Goal: Transaction & Acquisition: Download file/media

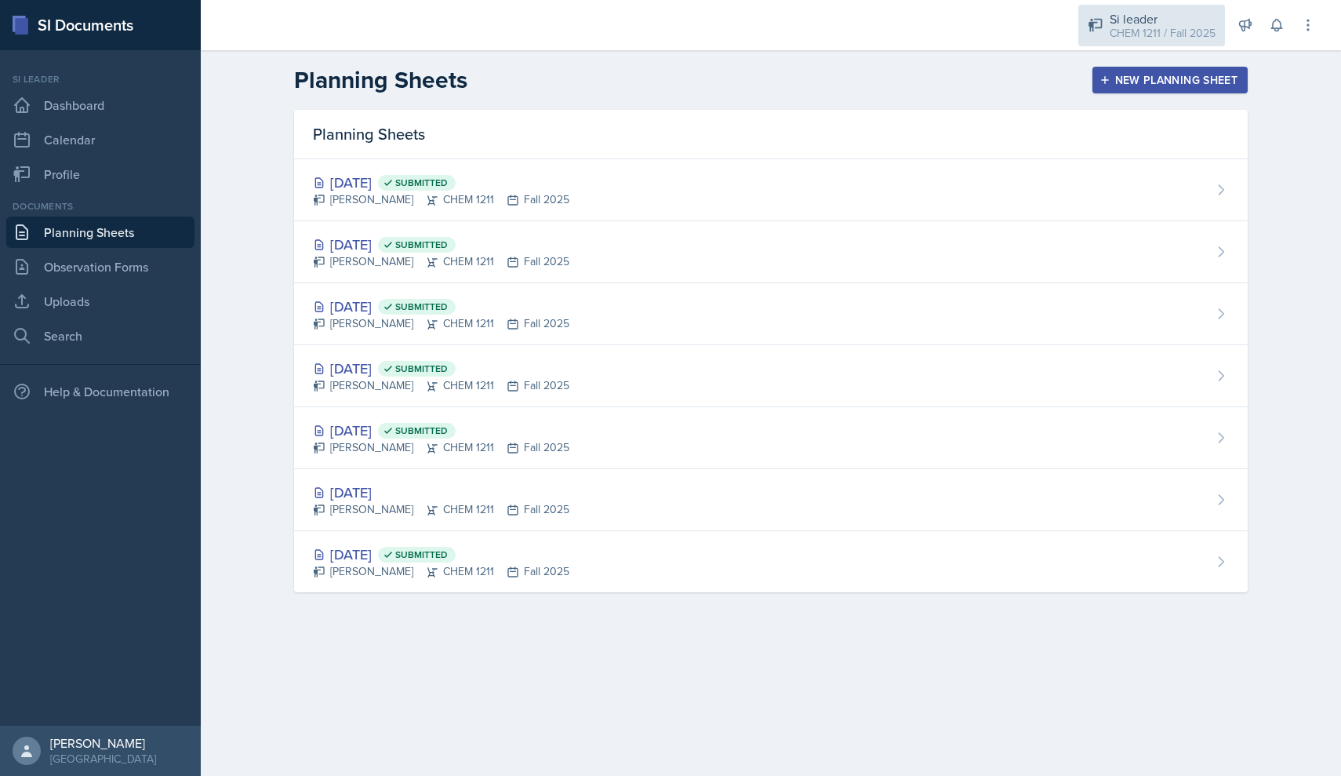
click at [1183, 20] on div "Si leader" at bounding box center [1163, 18] width 106 height 19
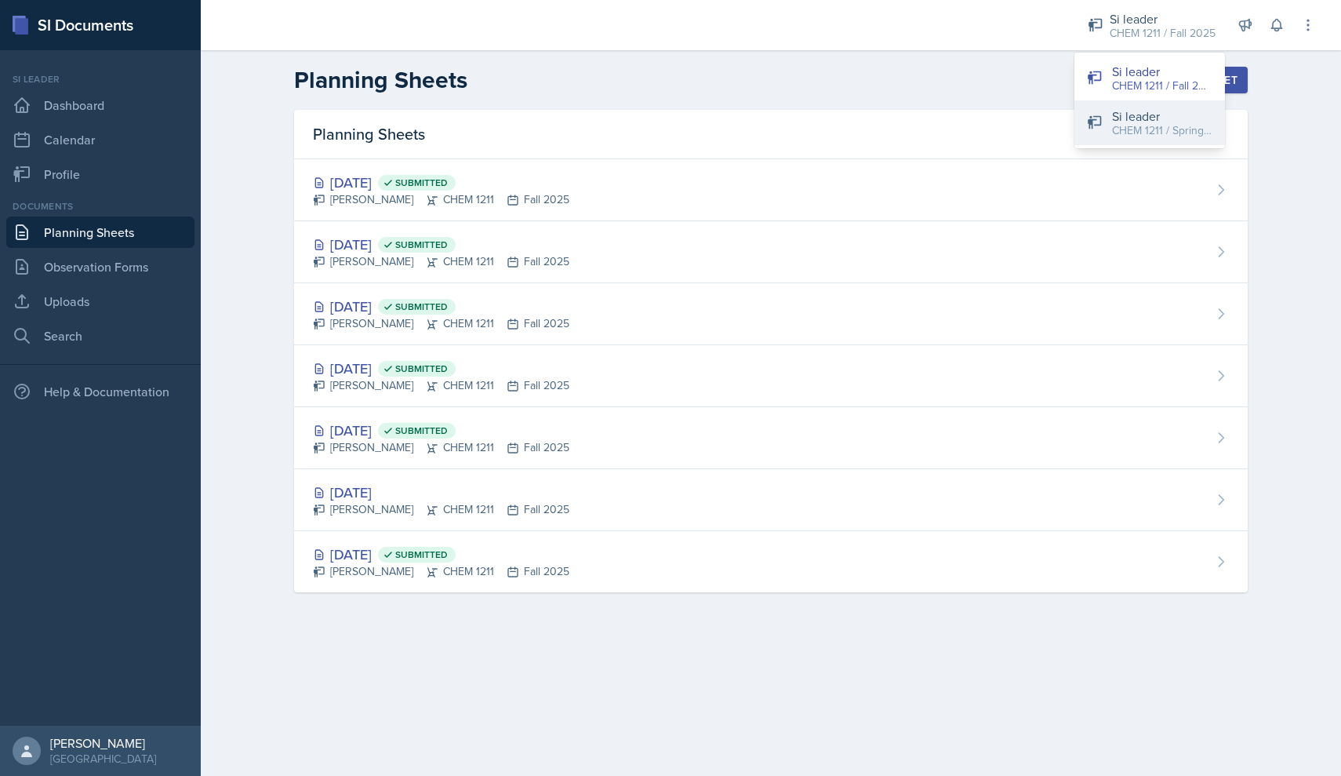
click at [1140, 121] on div "Si leader" at bounding box center [1162, 116] width 100 height 19
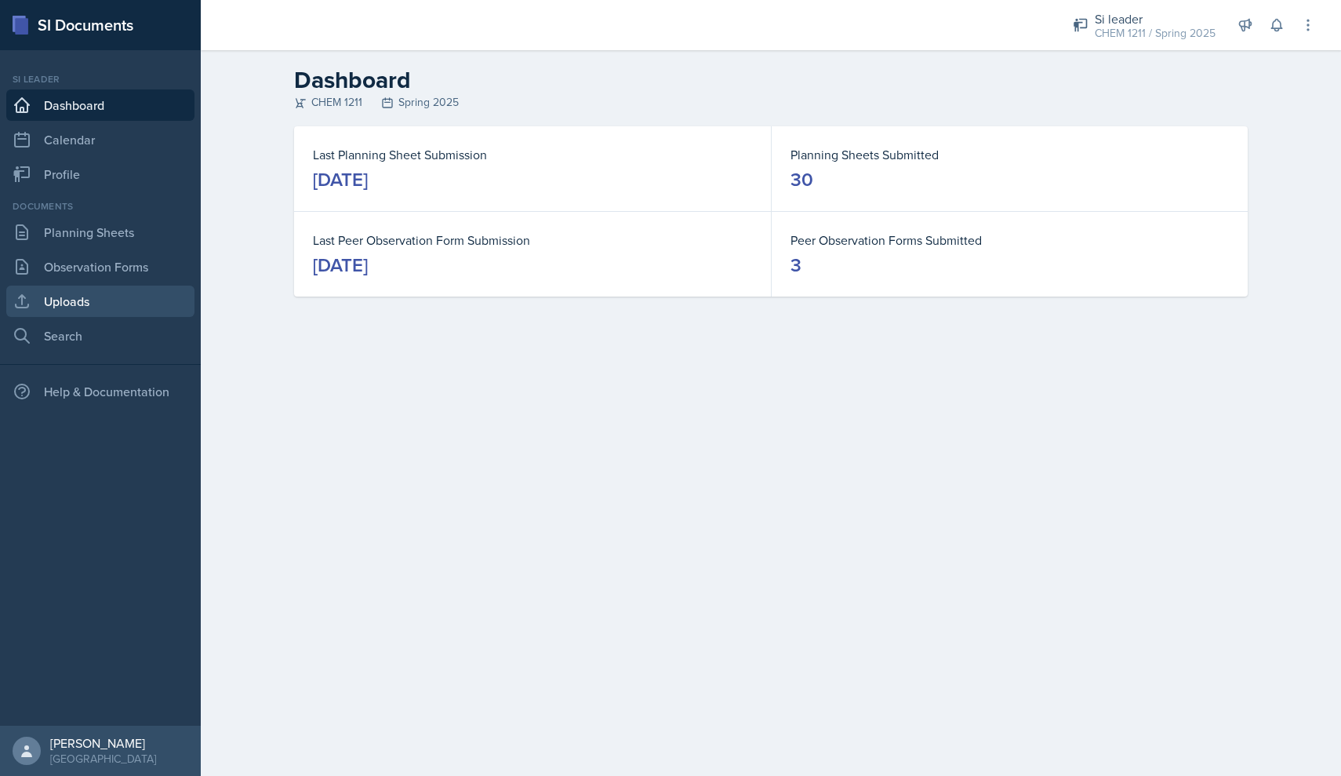
click at [121, 296] on link "Uploads" at bounding box center [100, 300] width 188 height 31
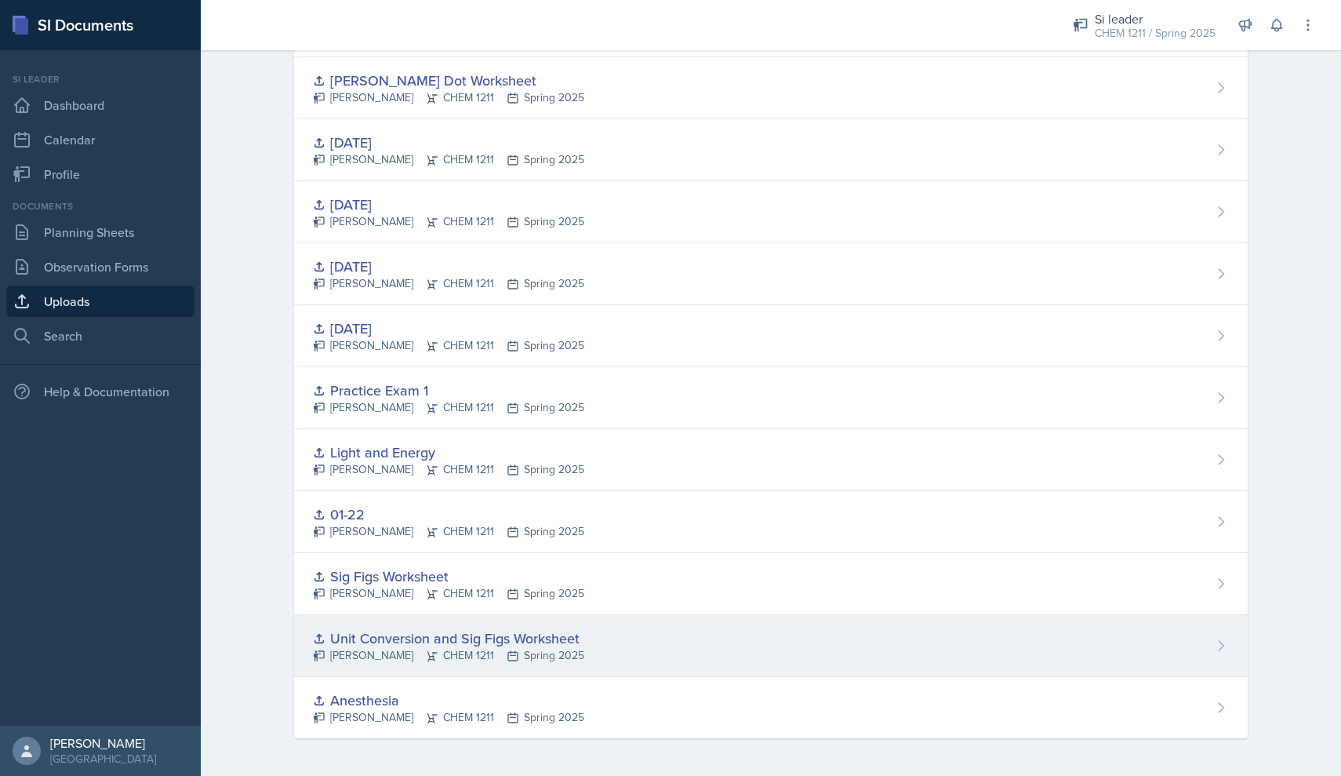
scroll to position [1155, 0]
click at [493, 658] on div "[PERSON_NAME] CHEM 1211 Spring 2025" at bounding box center [448, 655] width 271 height 16
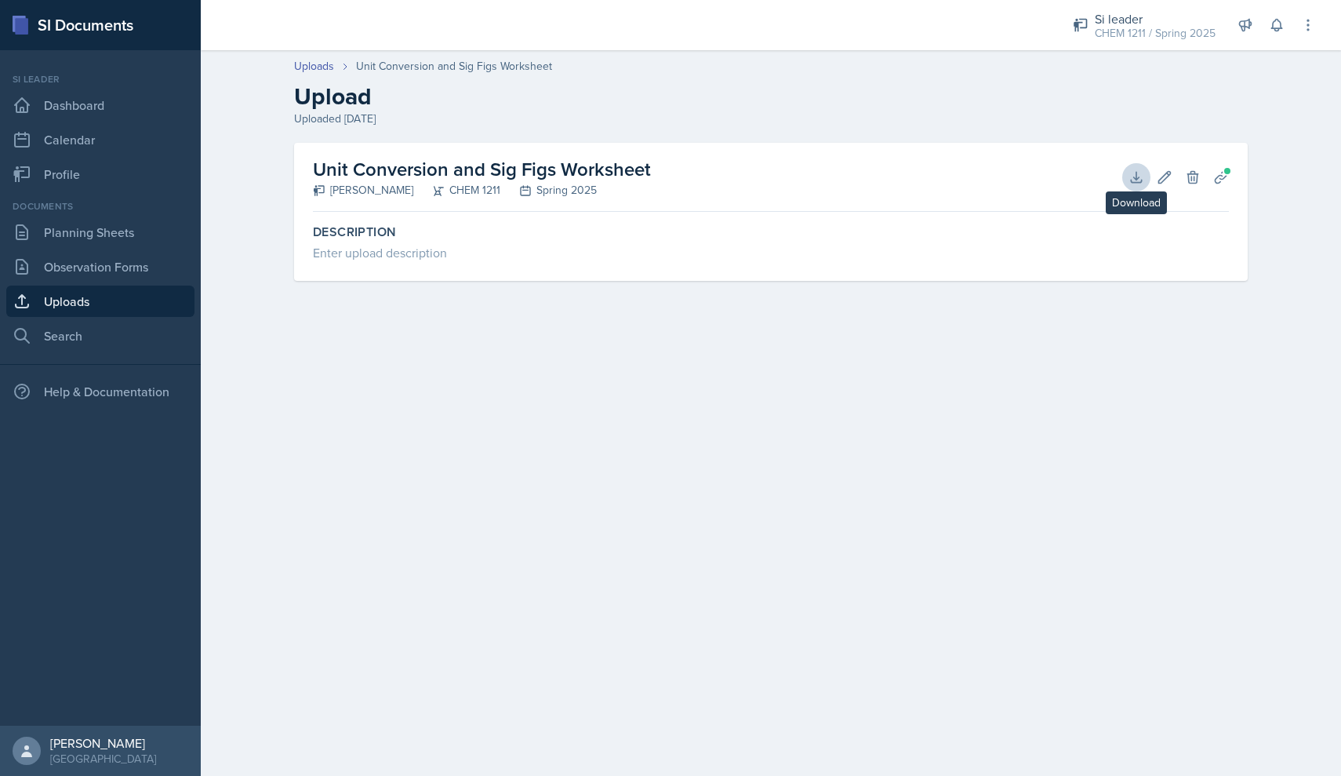
click at [1122, 177] on button "Download" at bounding box center [1136, 177] width 28 height 28
click at [404, 337] on main "Uploads Unit Conversion and Sig Figs Worksheet Upload Uploaded [DATE] Unit Conv…" at bounding box center [771, 412] width 1140 height 725
click at [160, 299] on link "Uploads" at bounding box center [100, 300] width 188 height 31
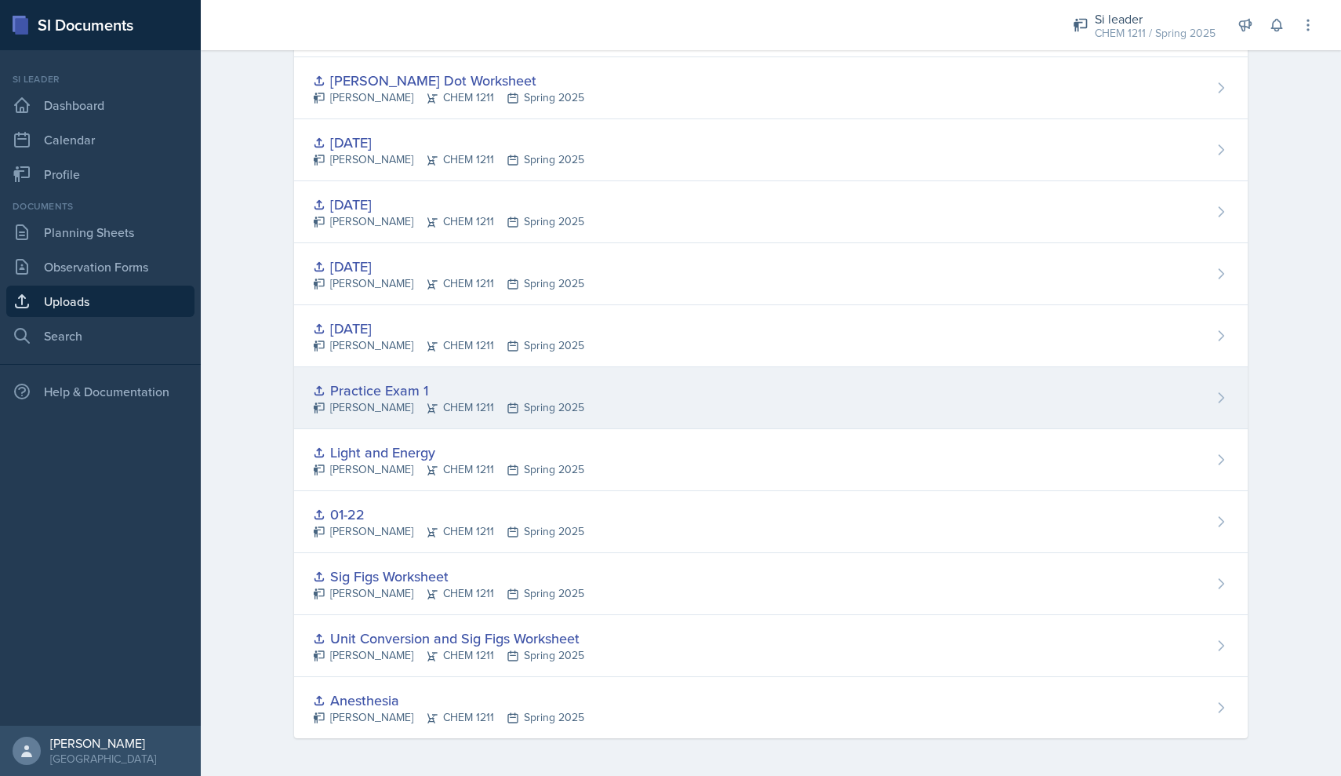
scroll to position [1155, 0]
click at [409, 394] on div "Practice Exam 1" at bounding box center [448, 390] width 271 height 21
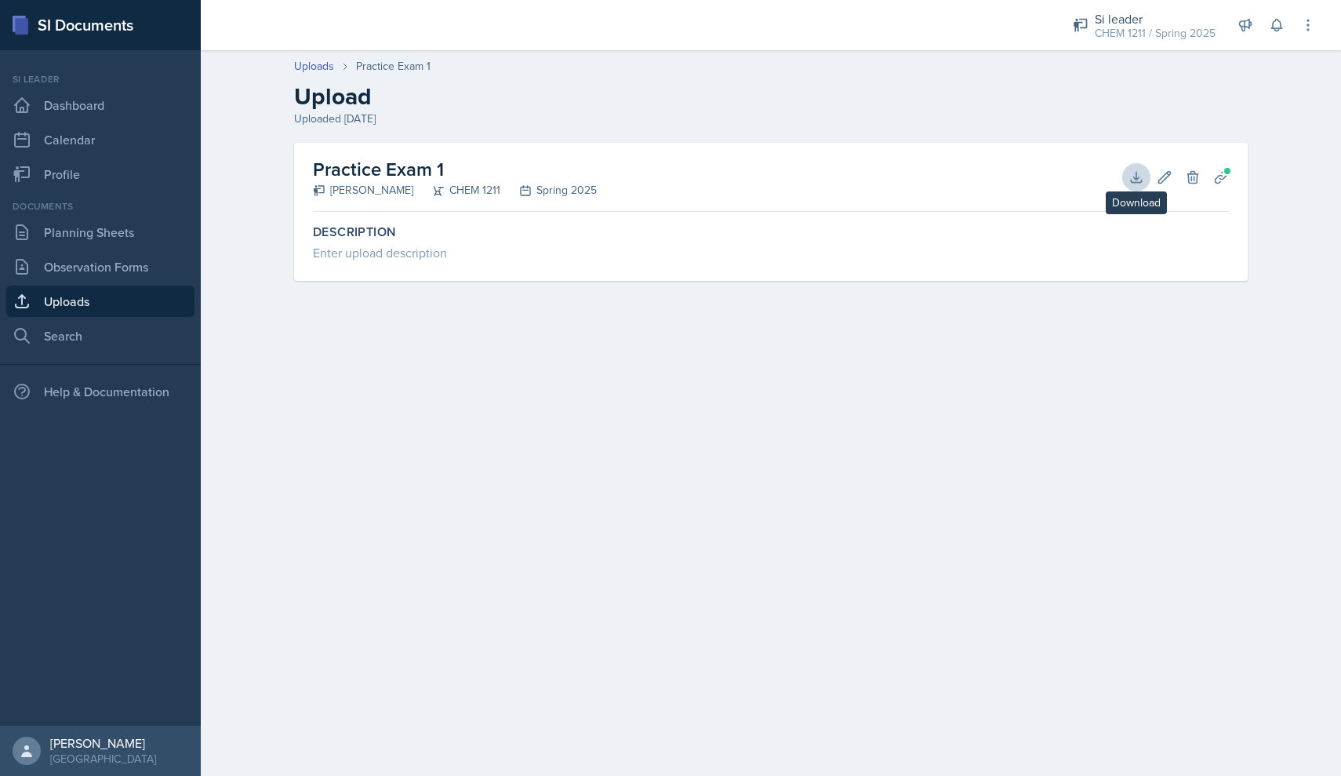
click at [1145, 177] on button "Download" at bounding box center [1136, 177] width 28 height 28
click at [547, 269] on div "Description Enter upload description" at bounding box center [771, 249] width 916 height 63
